Goal: Task Accomplishment & Management: Manage account settings

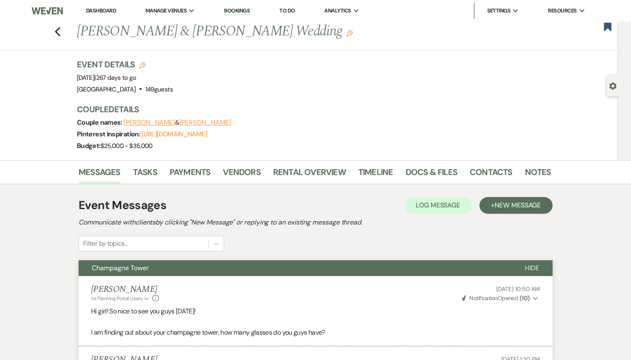
drag, startPoint x: 92, startPoint y: 7, endPoint x: 95, endPoint y: 11, distance: 4.5
click at [92, 7] on link "Dashboard" at bounding box center [101, 10] width 30 height 7
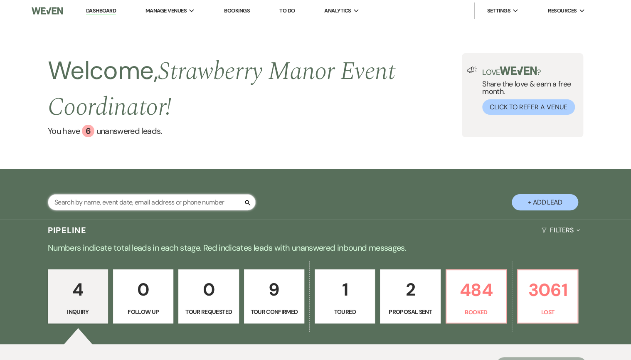
click at [169, 205] on input "text" at bounding box center [152, 202] width 208 height 16
type input "alm"
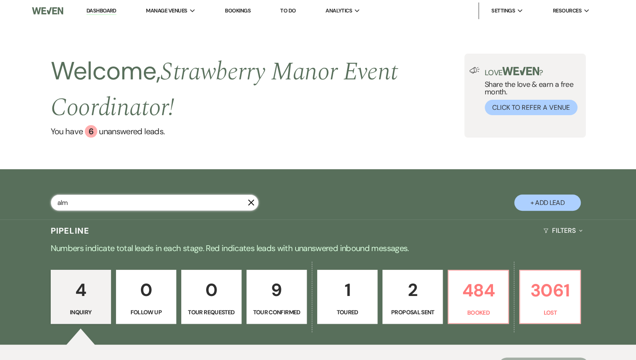
select select "8"
select select "5"
select select "8"
select select "5"
select select "8"
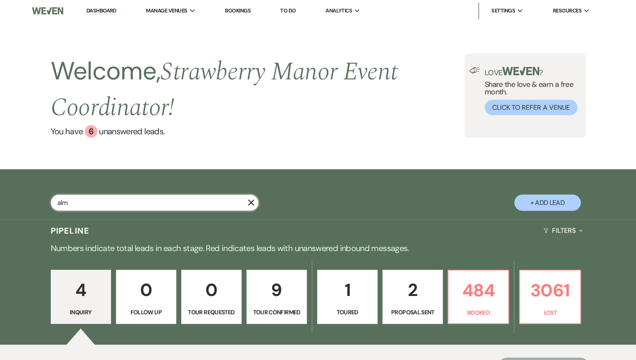
select select "5"
select select "8"
select select "5"
select select "8"
select select "5"
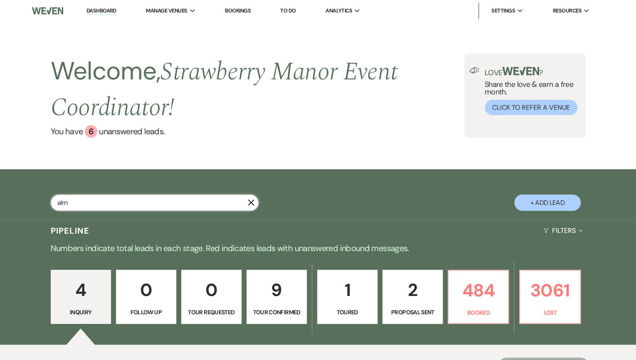
select select "8"
select select "5"
select select "8"
select select "3"
select select "8"
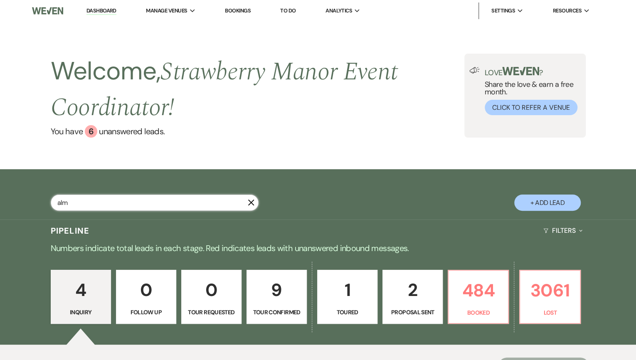
select select "5"
select select "8"
select select "5"
select select "8"
select select "5"
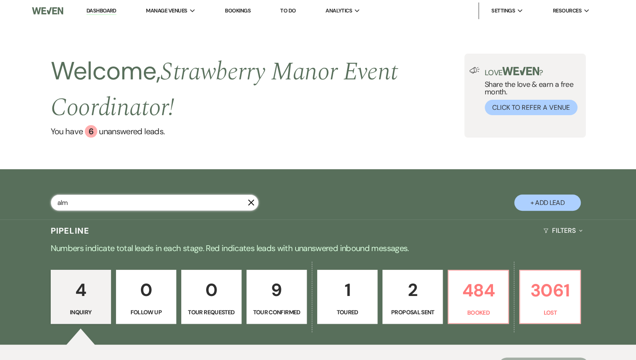
select select "8"
select select "5"
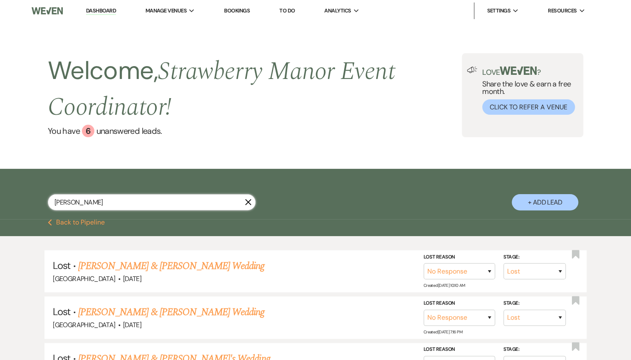
type input "[PERSON_NAME]"
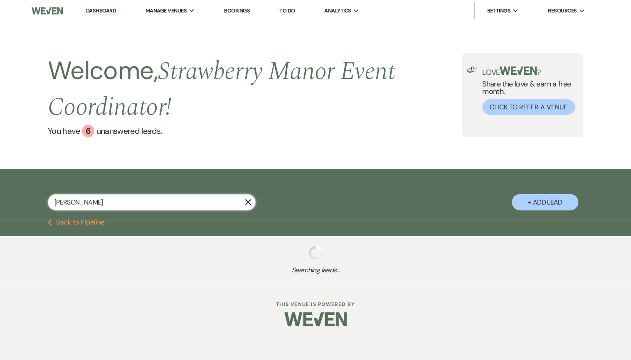
select select "8"
select select "5"
select select "8"
select select "5"
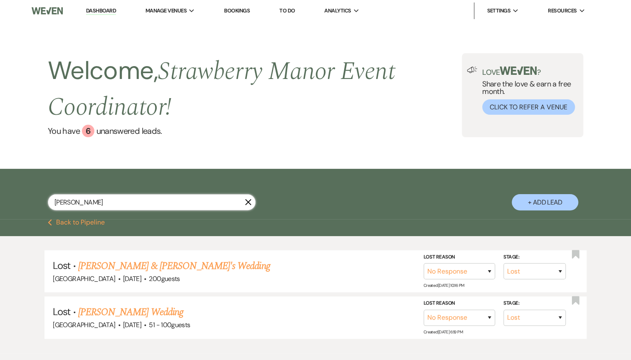
click at [58, 202] on input "[PERSON_NAME]" at bounding box center [152, 202] width 208 height 16
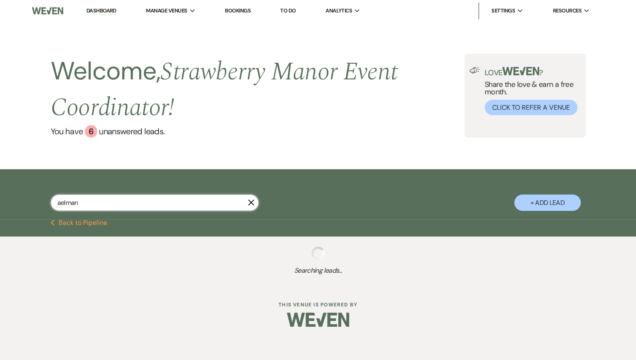
click at [61, 204] on input "aelman" at bounding box center [155, 202] width 208 height 16
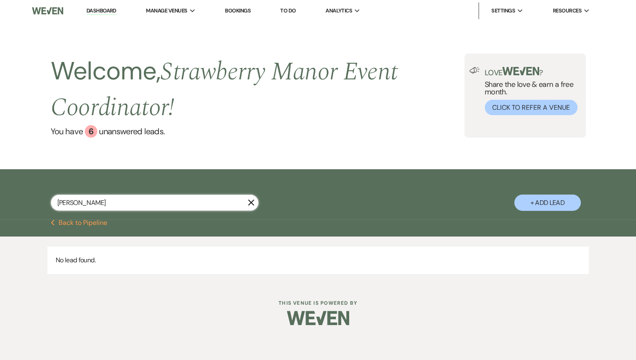
type input "[PERSON_NAME]"
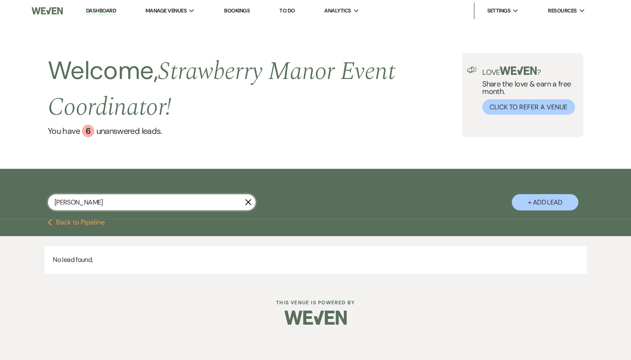
select select "8"
select select "5"
select select "8"
select select "5"
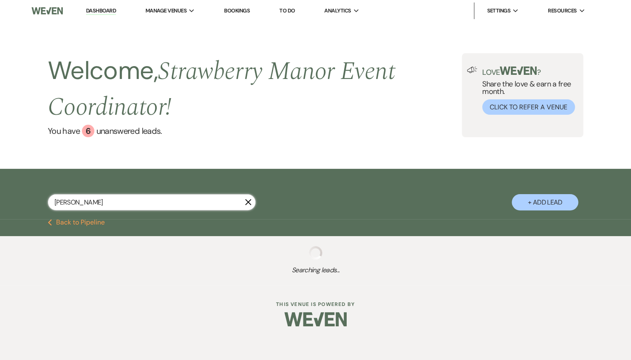
select select "8"
select select "5"
select select "8"
select select "5"
select select "8"
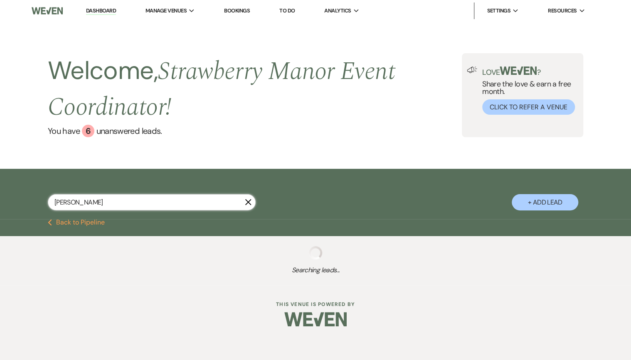
select select "4"
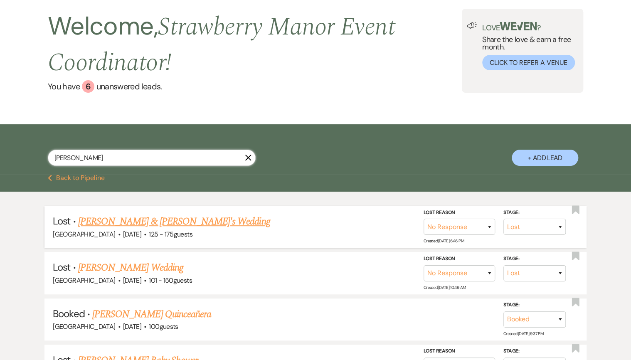
scroll to position [138, 0]
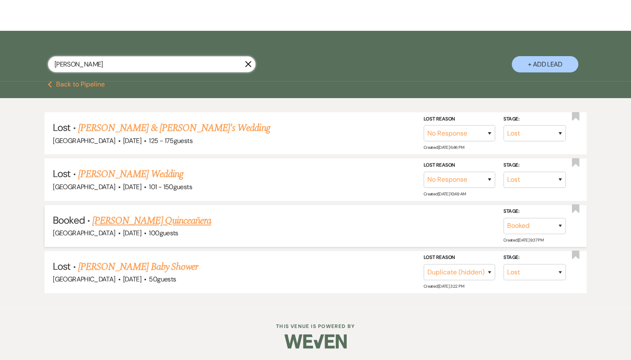
type input "[PERSON_NAME]"
click at [160, 226] on link "[PERSON_NAME] Quinceañera" at bounding box center [151, 220] width 119 height 15
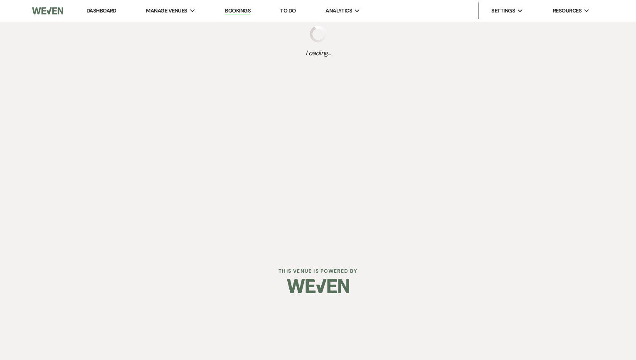
select select "5"
select select "4"
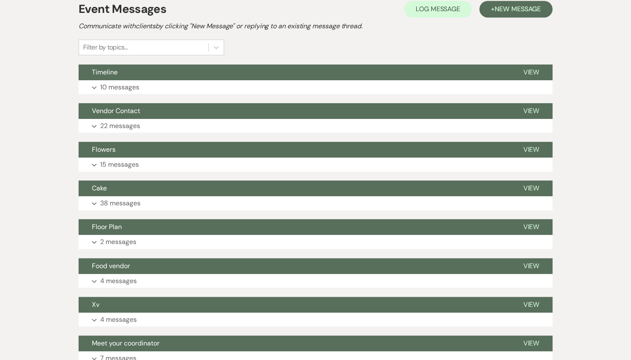
scroll to position [199, 0]
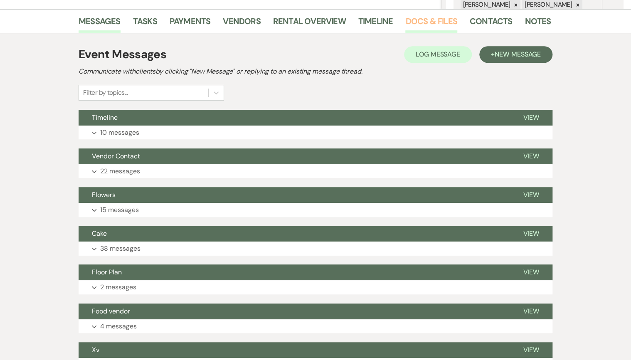
click at [429, 17] on link "Docs & Files" at bounding box center [431, 24] width 52 height 18
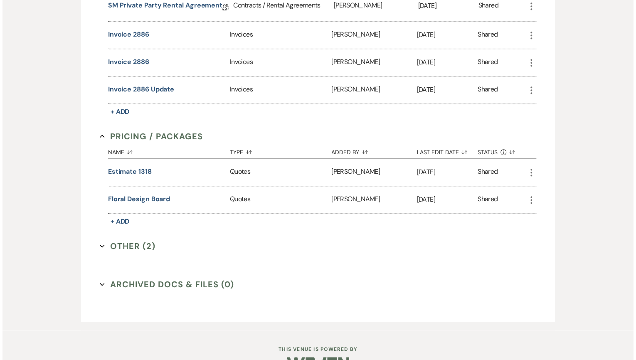
scroll to position [366, 0]
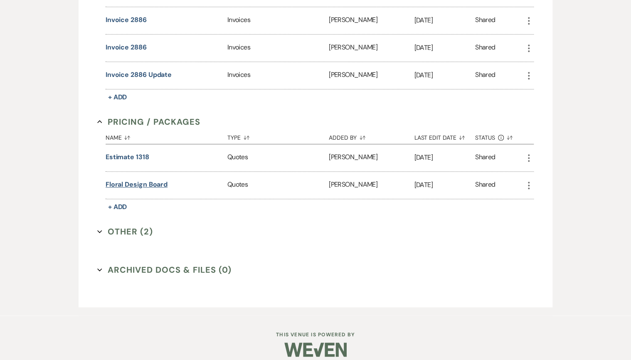
click at [143, 182] on button "Floral Design Board" at bounding box center [137, 184] width 62 height 10
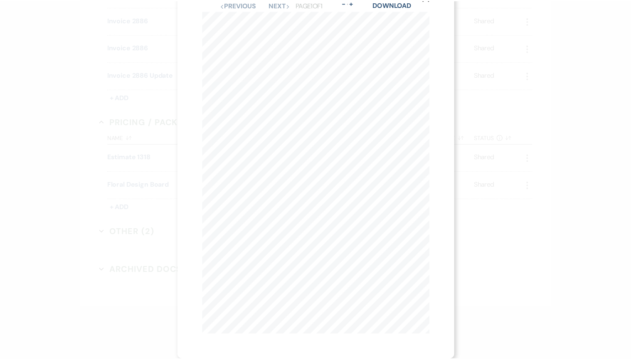
scroll to position [0, 0]
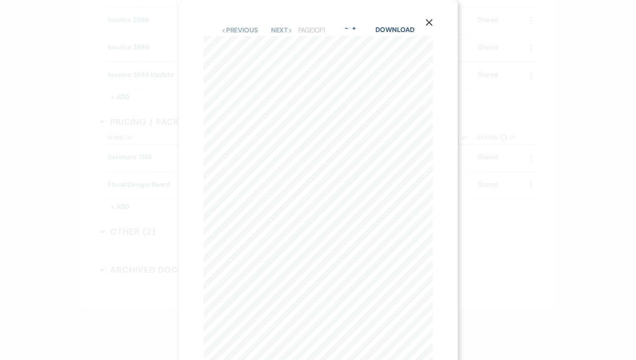
drag, startPoint x: 430, startPoint y: 20, endPoint x: 425, endPoint y: 30, distance: 10.8
click at [429, 21] on icon "X" at bounding box center [428, 22] width 7 height 7
